Goal: Transaction & Acquisition: Purchase product/service

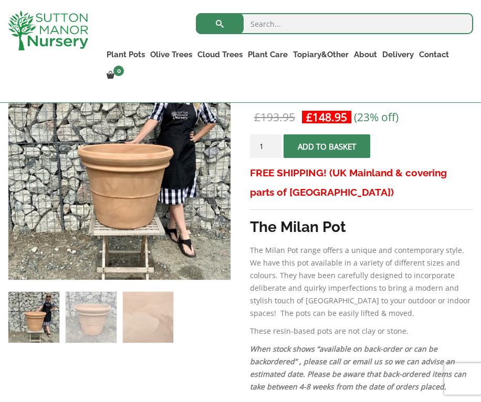
scroll to position [198, 0]
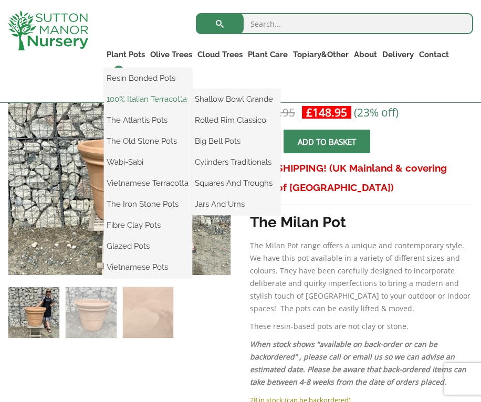
click at [129, 99] on link "100% Italian Terracotta" at bounding box center [148, 99] width 88 height 16
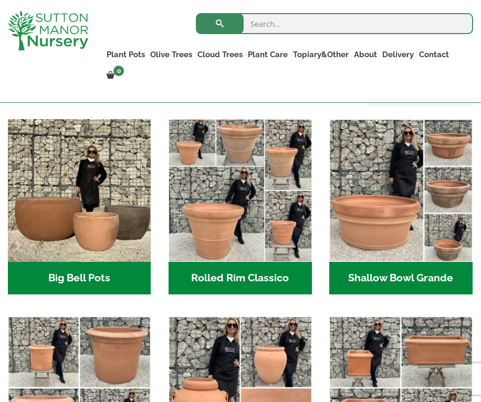
scroll to position [306, 0]
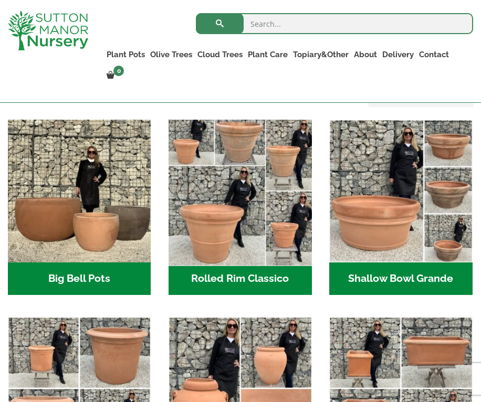
click at [216, 226] on img "Visit product category Rolled Rim Classico" at bounding box center [240, 191] width 150 height 150
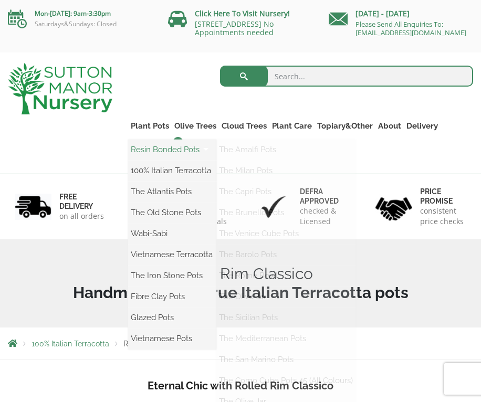
click at [151, 156] on link "Resin Bonded Pots" at bounding box center [172, 150] width 88 height 16
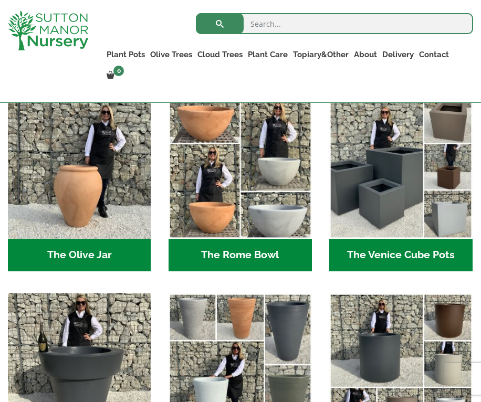
scroll to position [896, 0]
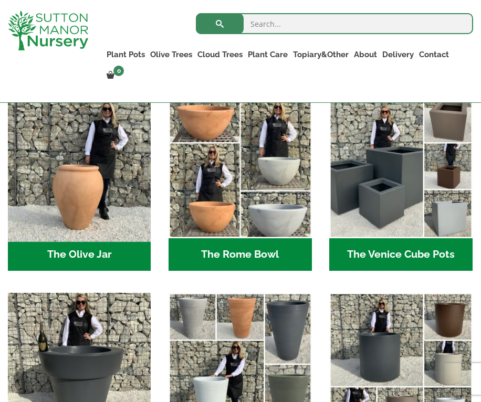
click at [61, 180] on img "Visit product category The Olive Jar" at bounding box center [79, 167] width 150 height 150
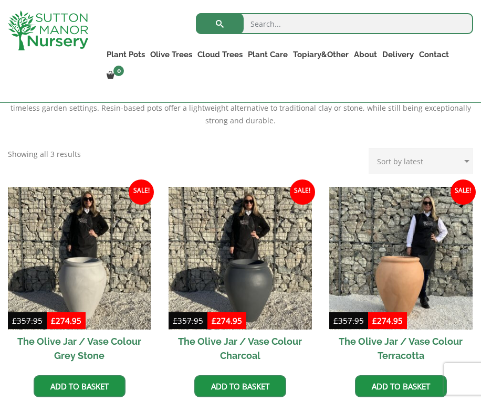
scroll to position [232, 0]
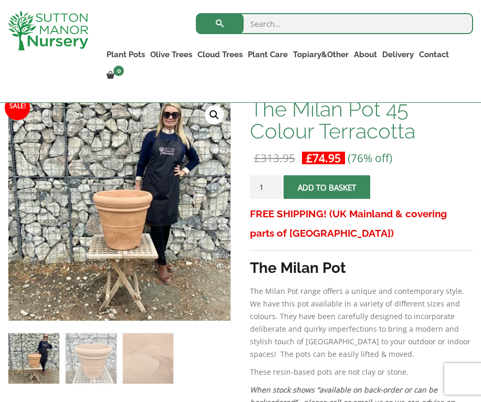
scroll to position [151, 0]
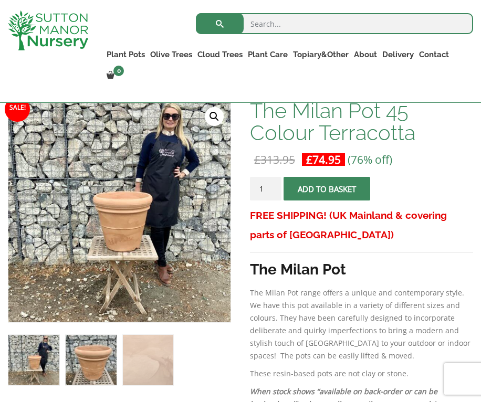
click at [102, 361] on img at bounding box center [91, 360] width 51 height 51
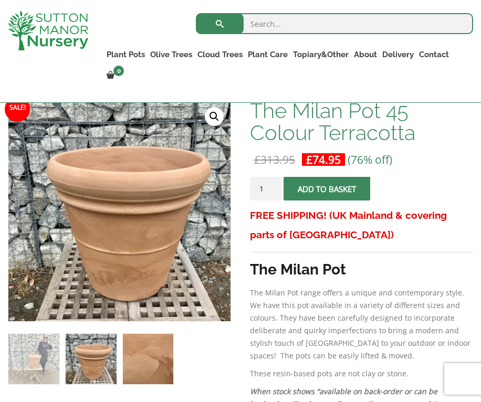
click at [158, 361] on img at bounding box center [148, 359] width 51 height 51
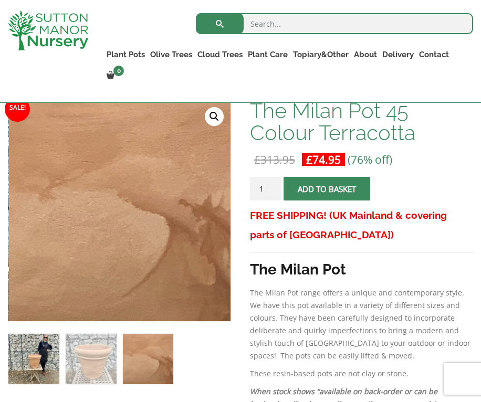
click at [48, 349] on img at bounding box center [33, 359] width 51 height 51
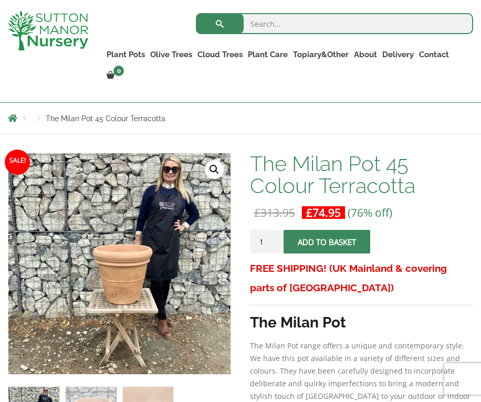
scroll to position [95, 0]
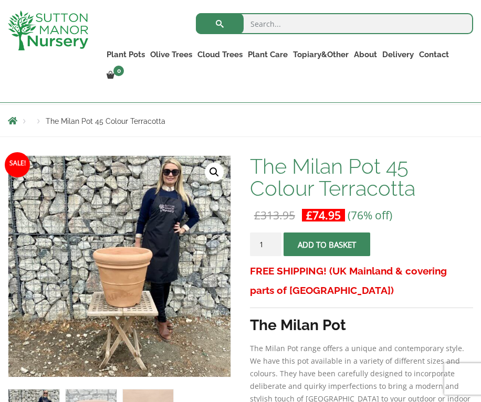
click at [310, 253] on button "Add to basket" at bounding box center [327, 245] width 87 height 24
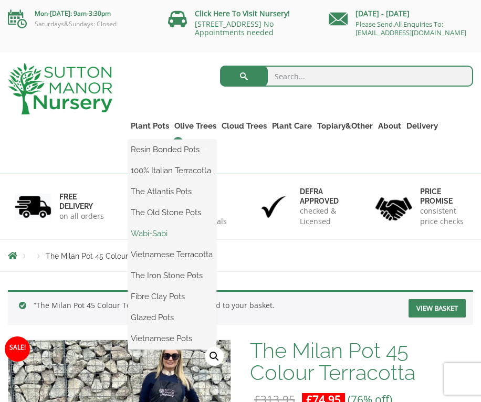
click at [160, 242] on link "Wabi-Sabi" at bounding box center [172, 234] width 88 height 16
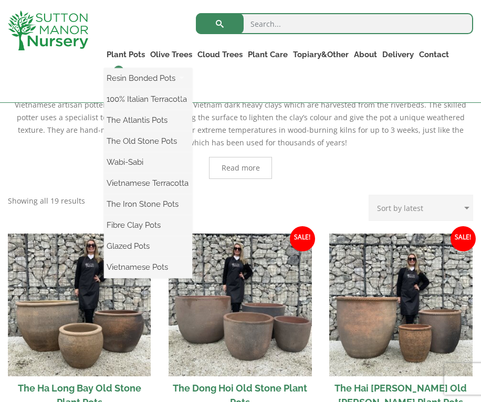
scroll to position [426, 0]
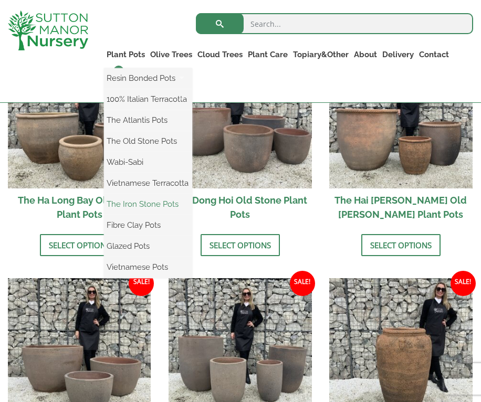
click at [137, 202] on link "The Iron Stone Pots" at bounding box center [148, 204] width 88 height 16
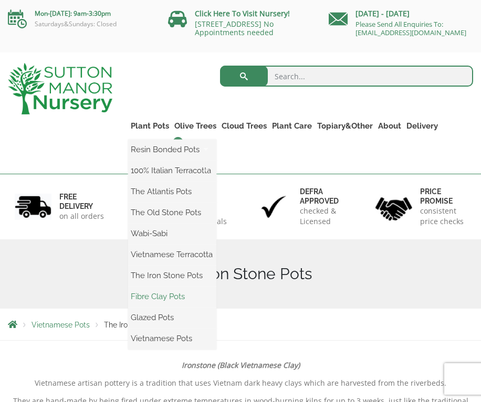
click at [165, 305] on link "Fibre Clay Pots" at bounding box center [172, 297] width 88 height 16
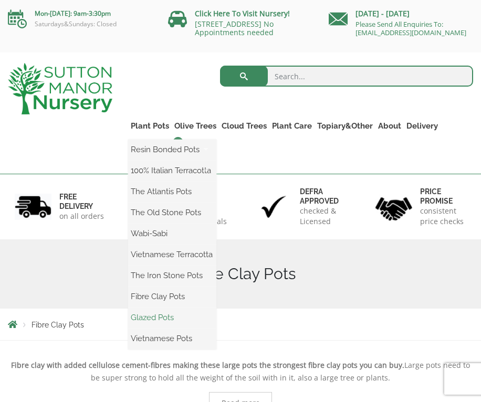
click at [157, 326] on link "Glazed Pots" at bounding box center [172, 318] width 88 height 16
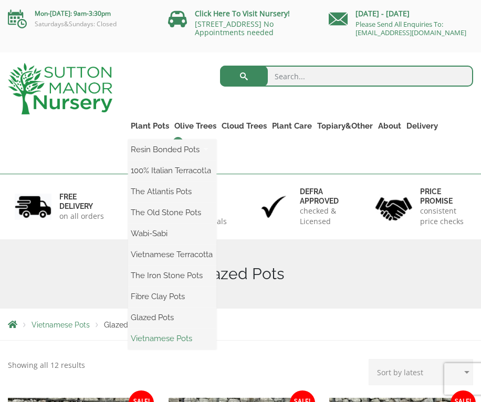
click at [160, 347] on link "Vietnamese Pots" at bounding box center [172, 339] width 88 height 16
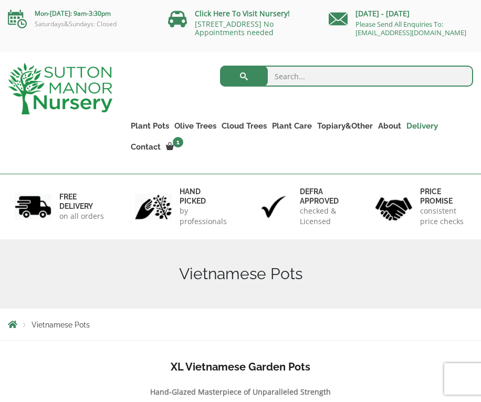
click at [420, 131] on link "Delivery" at bounding box center [422, 126] width 37 height 15
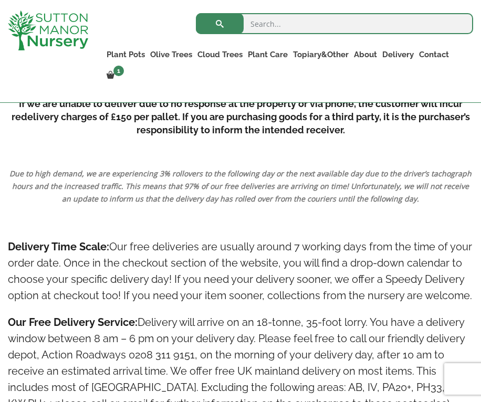
scroll to position [498, 0]
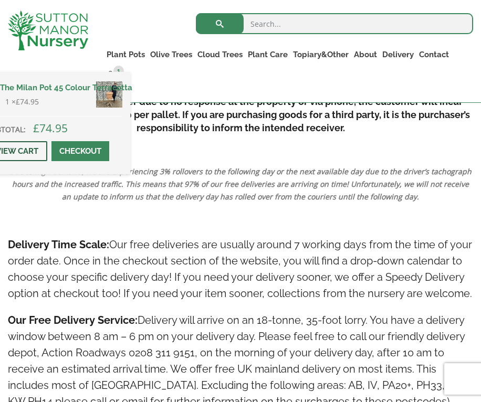
click at [47, 145] on link "View cart" at bounding box center [17, 151] width 60 height 20
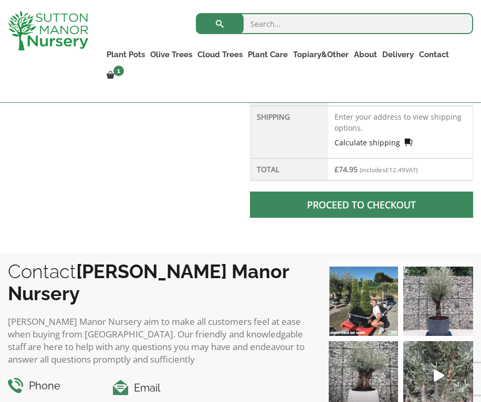
scroll to position [482, 0]
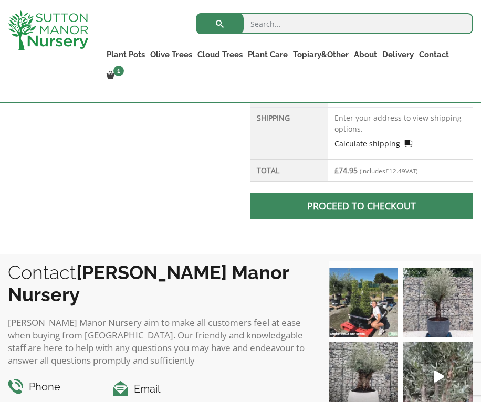
click at [364, 149] on link "Calculate shipping" at bounding box center [374, 143] width 78 height 11
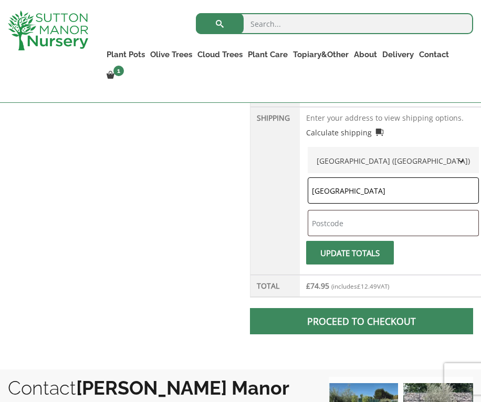
type input "[GEOGRAPHIC_DATA]"
type input "ip75hw"
click at [350, 253] on span "submit" at bounding box center [350, 253] width 0 height 0
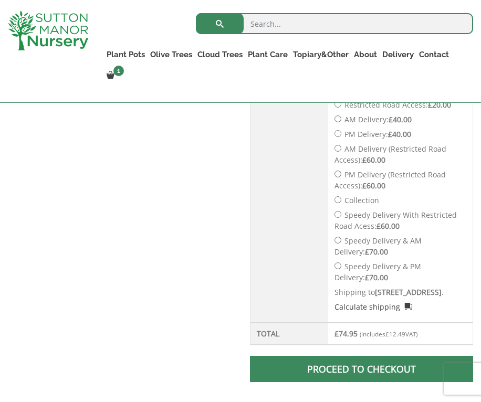
scroll to position [567, 0]
